Goal: Task Accomplishment & Management: Manage account settings

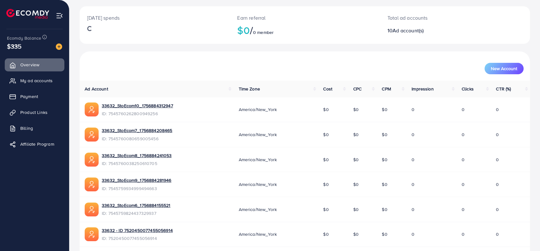
scroll to position [63, 0]
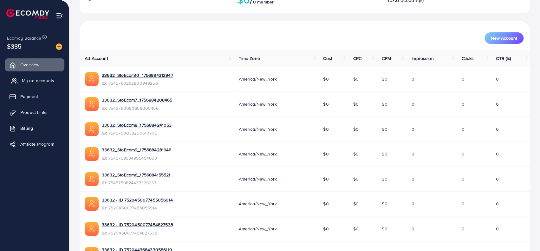
click at [34, 82] on span "My ad accounts" at bounding box center [38, 80] width 32 height 6
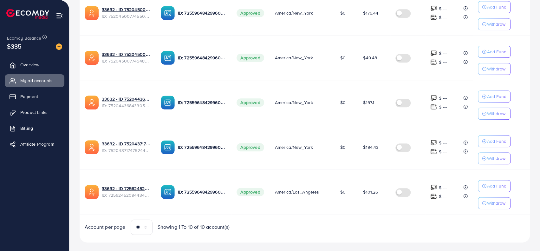
scroll to position [390, 0]
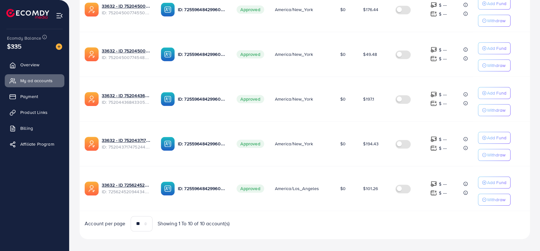
click at [395, 203] on td at bounding box center [407, 188] width 35 height 45
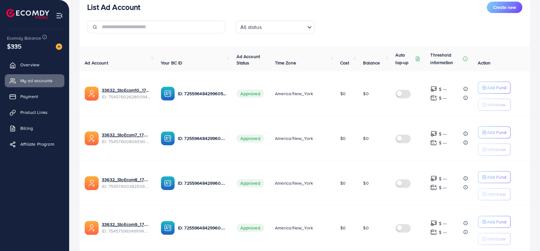
scroll to position [73, 0]
